Goal: Task Accomplishment & Management: Manage account settings

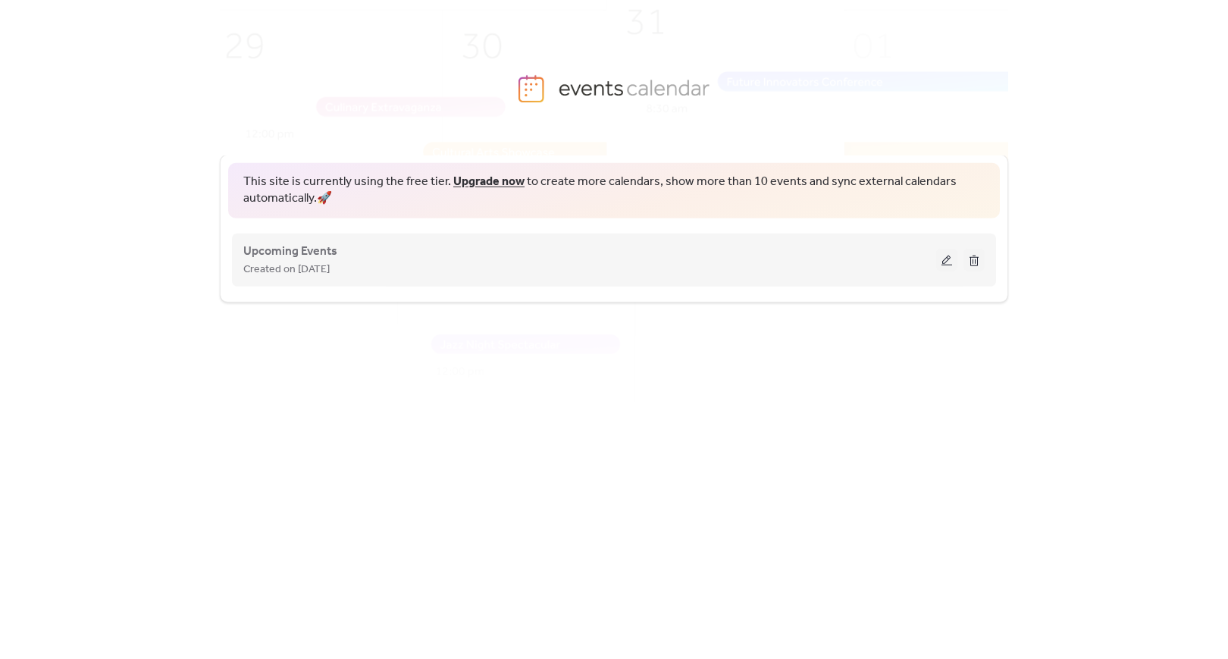
click at [941, 267] on button at bounding box center [946, 260] width 21 height 23
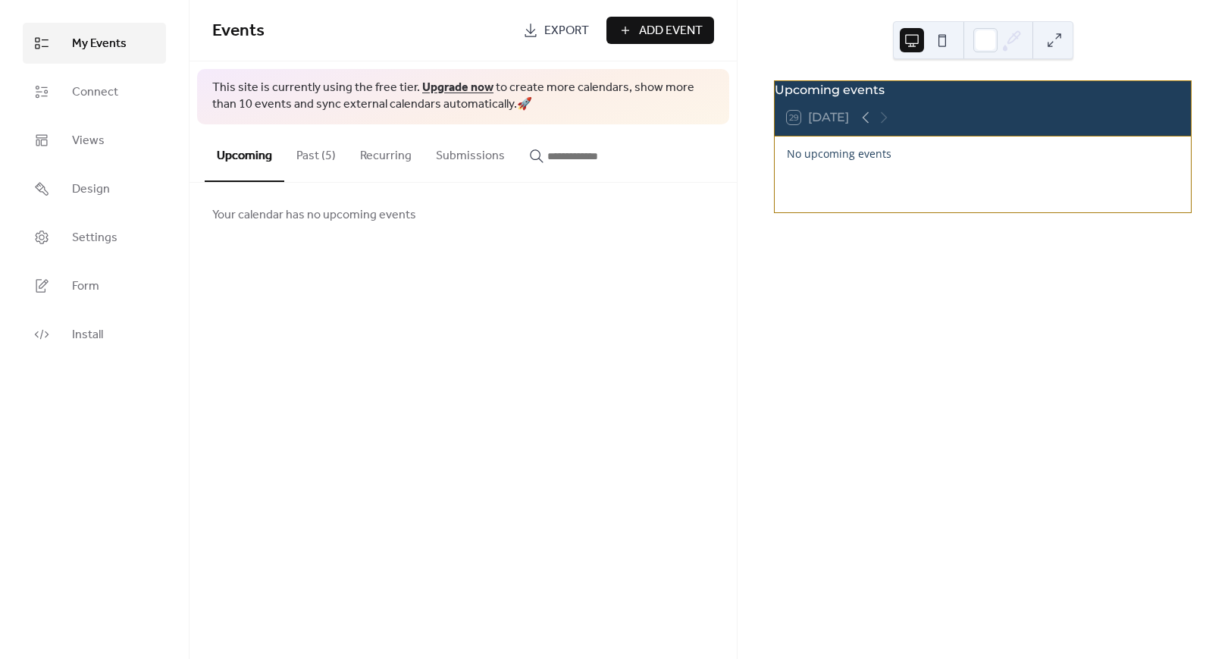
click at [309, 149] on button "Past (5)" at bounding box center [316, 152] width 64 height 56
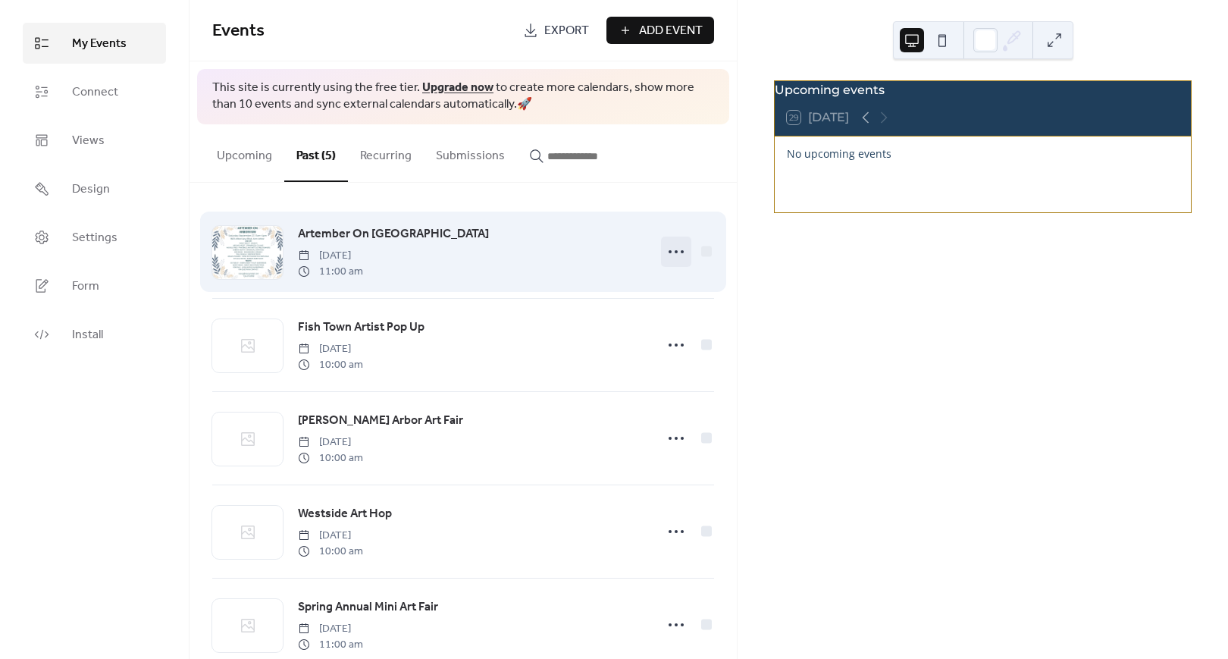
click at [664, 252] on icon at bounding box center [676, 252] width 24 height 24
click at [598, 262] on div "Artember On [GEOGRAPHIC_DATA] [DATE] 11:00 am" at bounding box center [472, 251] width 348 height 55
click at [701, 253] on div at bounding box center [706, 251] width 11 height 11
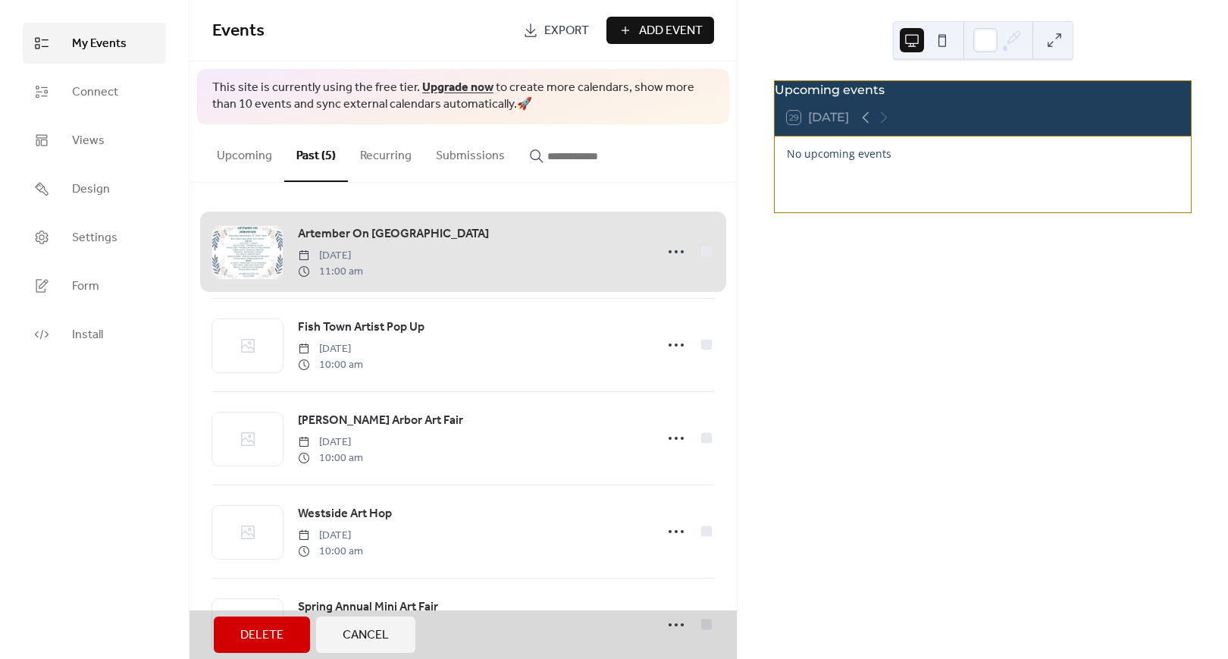
click at [359, 641] on span "Cancel" at bounding box center [366, 635] width 46 height 18
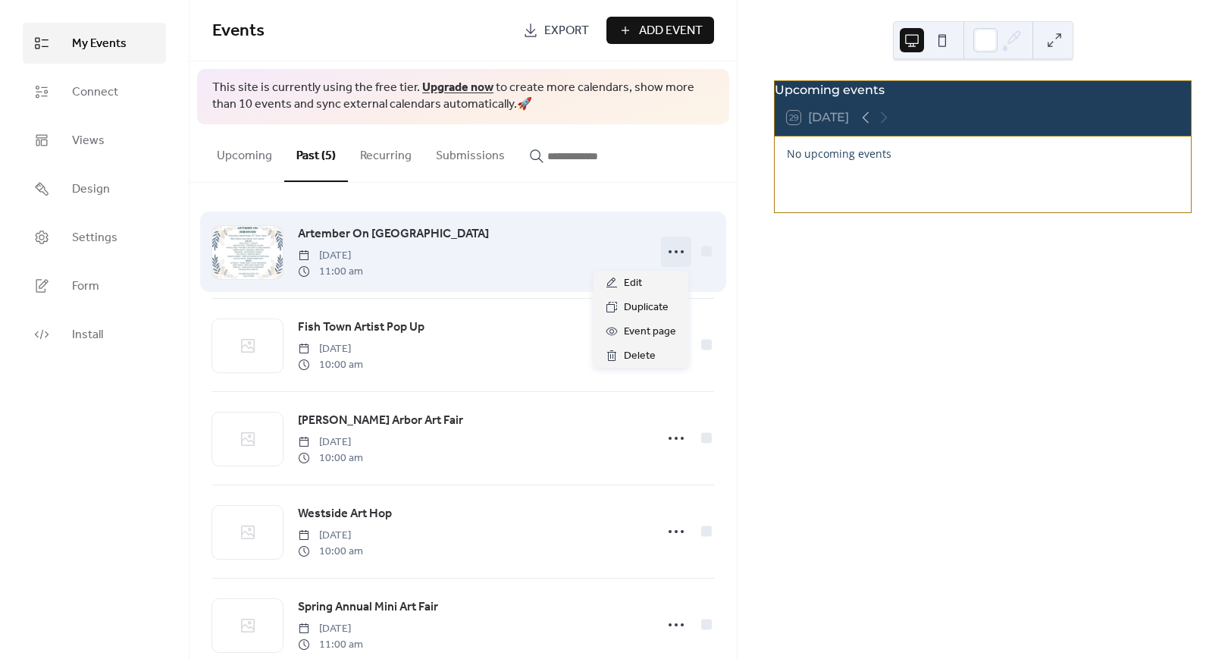
click at [666, 256] on icon at bounding box center [676, 252] width 24 height 24
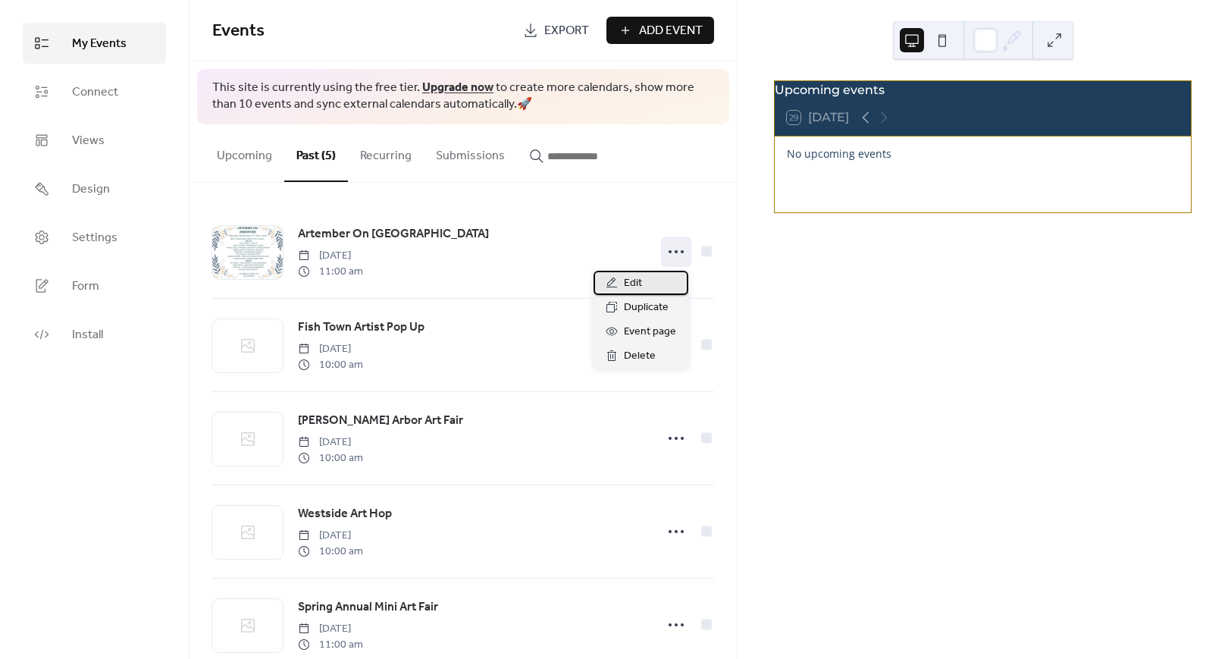
click at [644, 281] on div "Edit" at bounding box center [641, 283] width 95 height 24
